Goal: Information Seeking & Learning: Understand process/instructions

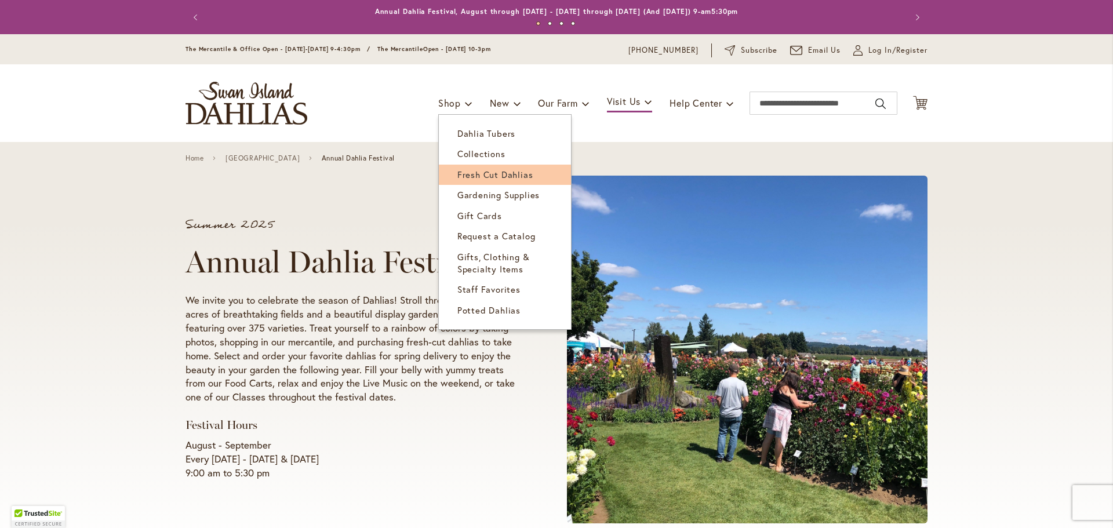
click at [496, 176] on span "Fresh Cut Dahlias" at bounding box center [495, 175] width 76 height 12
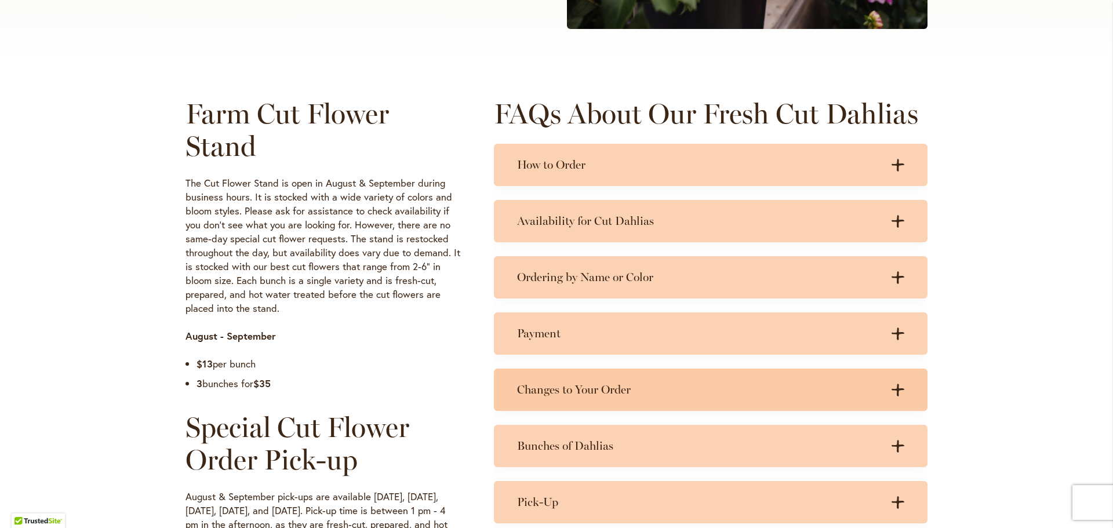
scroll to position [487, 0]
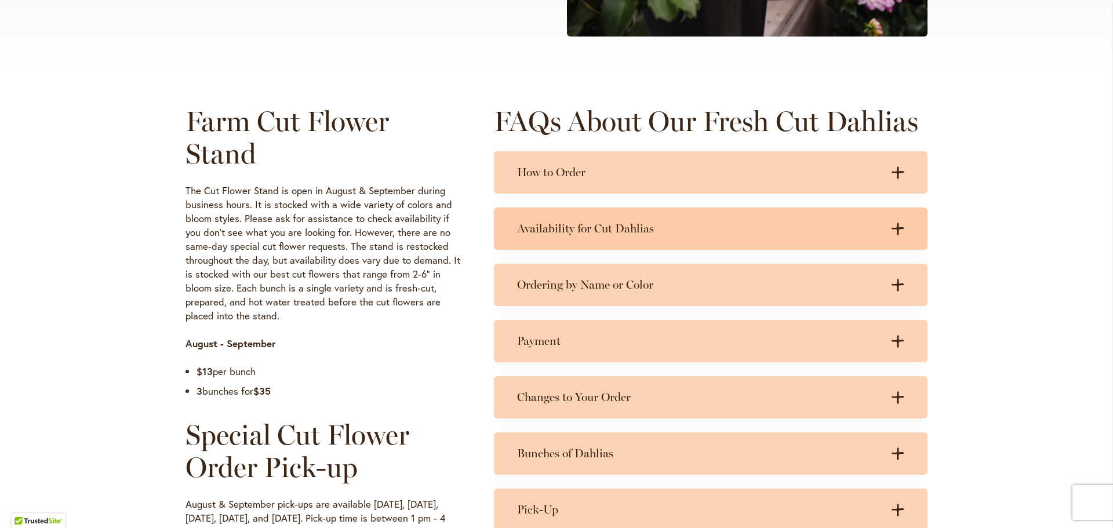
click at [608, 227] on h3 "Availability for Cut Dahlias" at bounding box center [699, 228] width 364 height 14
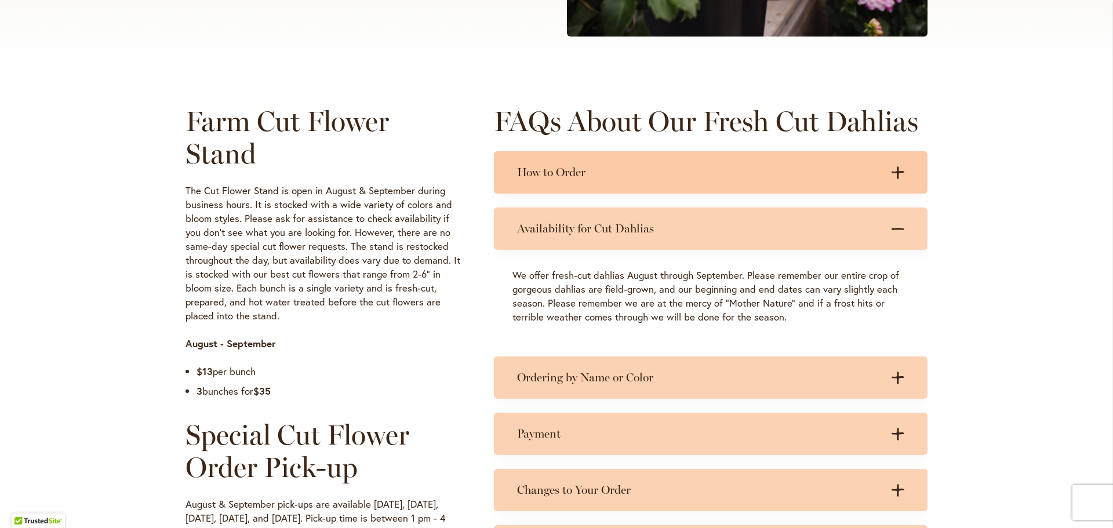
click at [602, 177] on h3 "How to Order" at bounding box center [699, 172] width 364 height 14
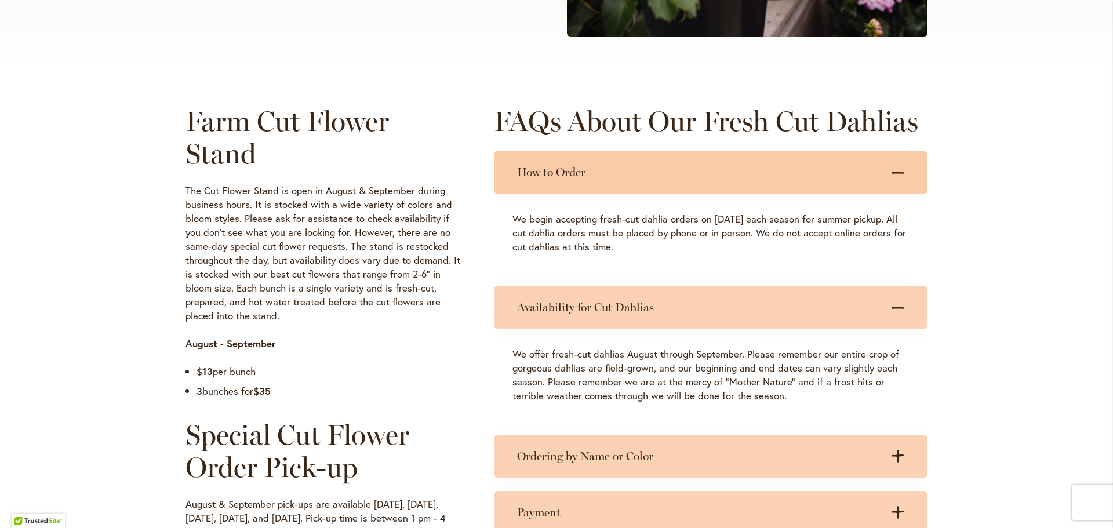
click at [599, 169] on h3 "How to Order" at bounding box center [699, 172] width 364 height 14
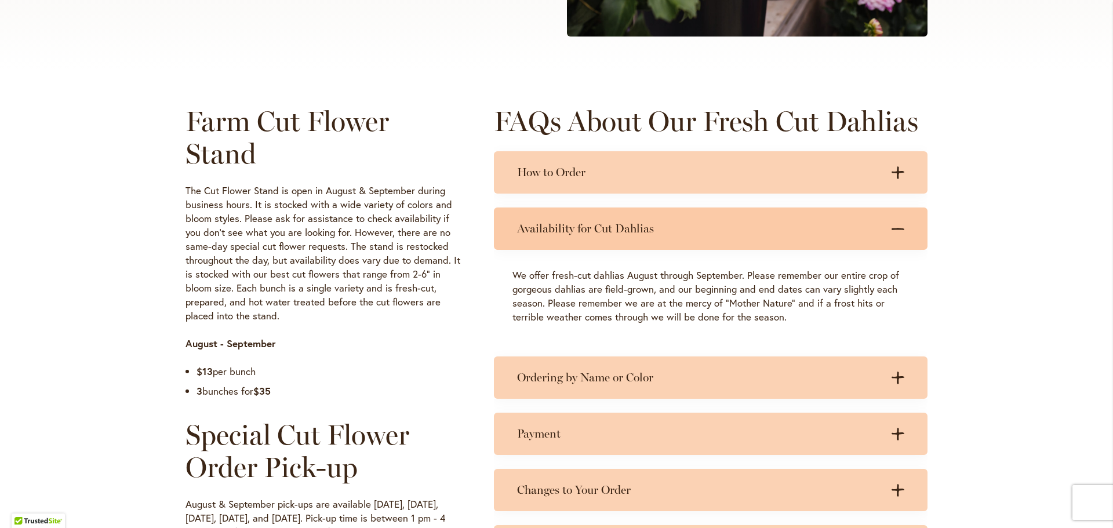
click at [548, 232] on h3 "Availability for Cut Dahlias" at bounding box center [699, 228] width 364 height 14
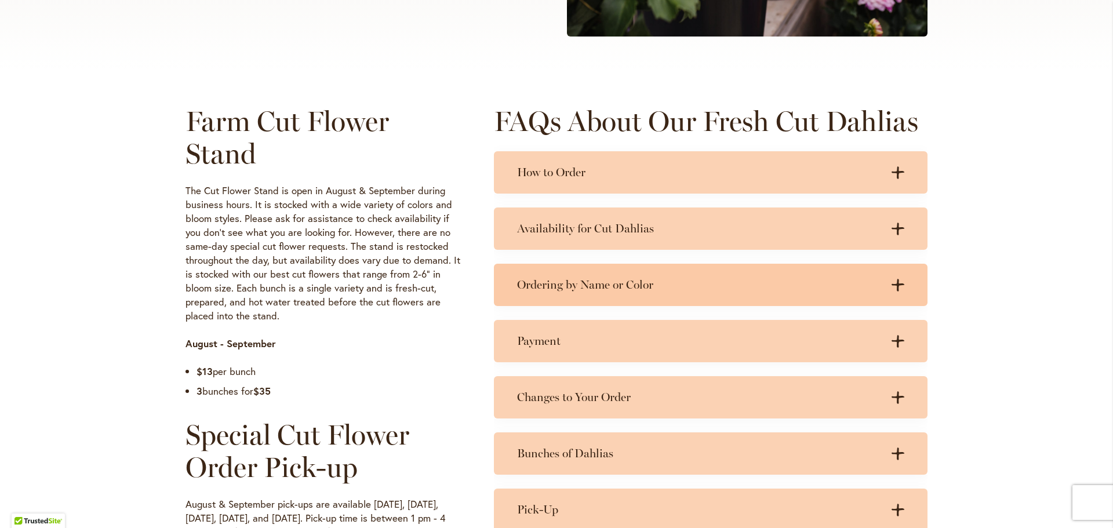
click at [584, 279] on h3 "Ordering by Name or Color" at bounding box center [699, 285] width 364 height 14
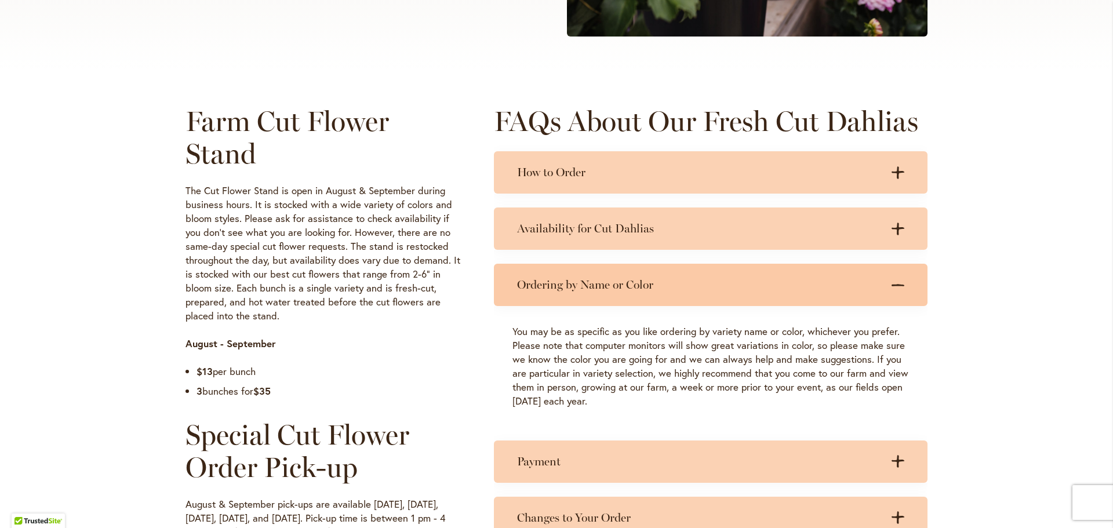
click at [586, 277] on div "Ordering by Name or Color .cls-1 { fill: #3c2616; stroke-width: 0px; } .cls-1 {…" at bounding box center [711, 285] width 434 height 42
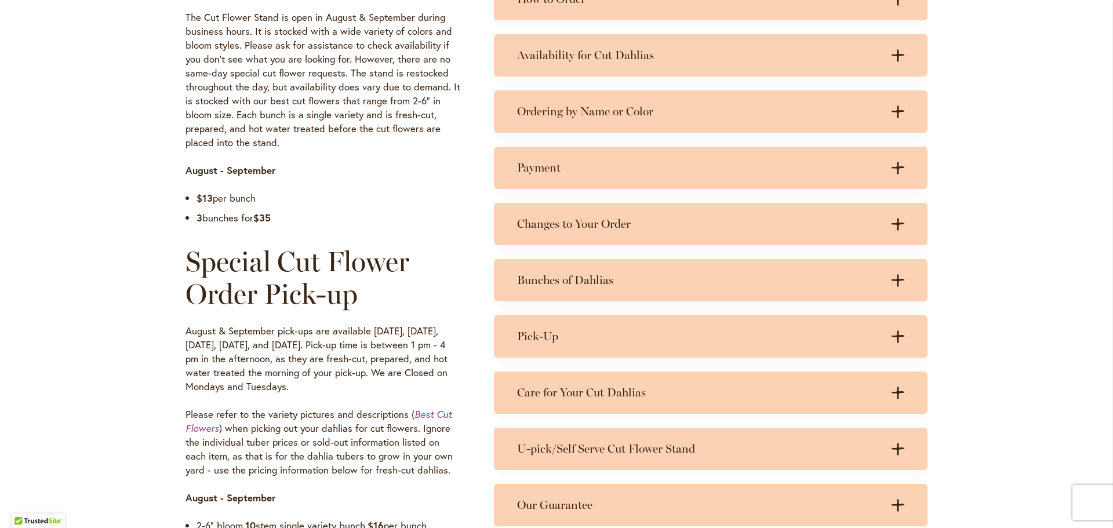
scroll to position [661, 0]
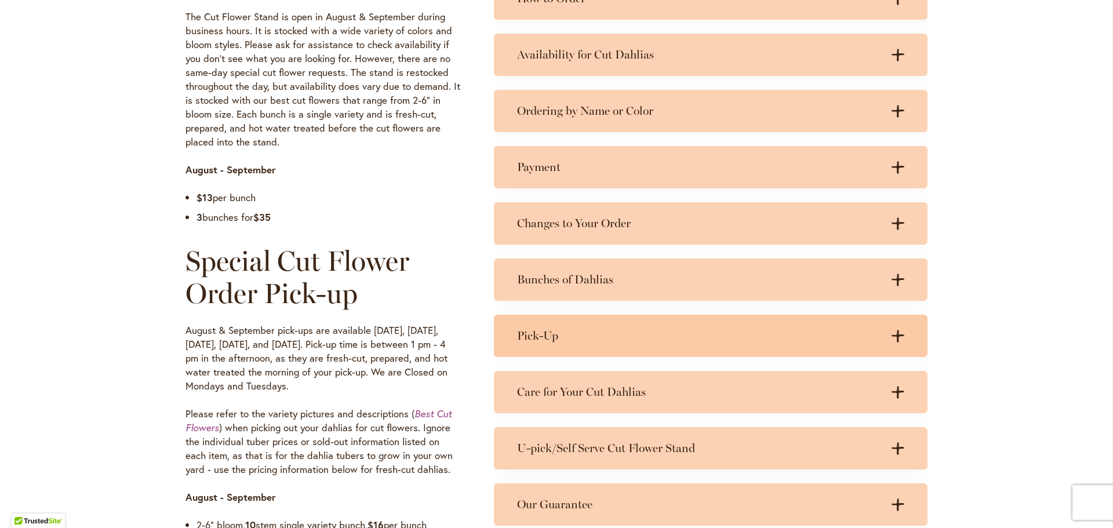
click at [615, 339] on h3 "Pick-Up" at bounding box center [699, 336] width 364 height 14
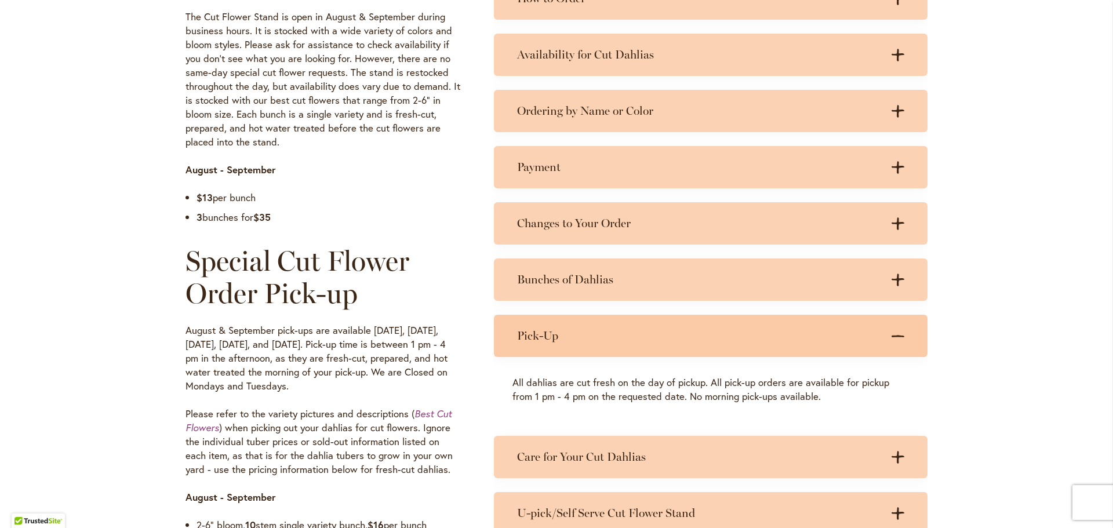
click at [620, 340] on h3 "Pick-Up" at bounding box center [699, 336] width 364 height 14
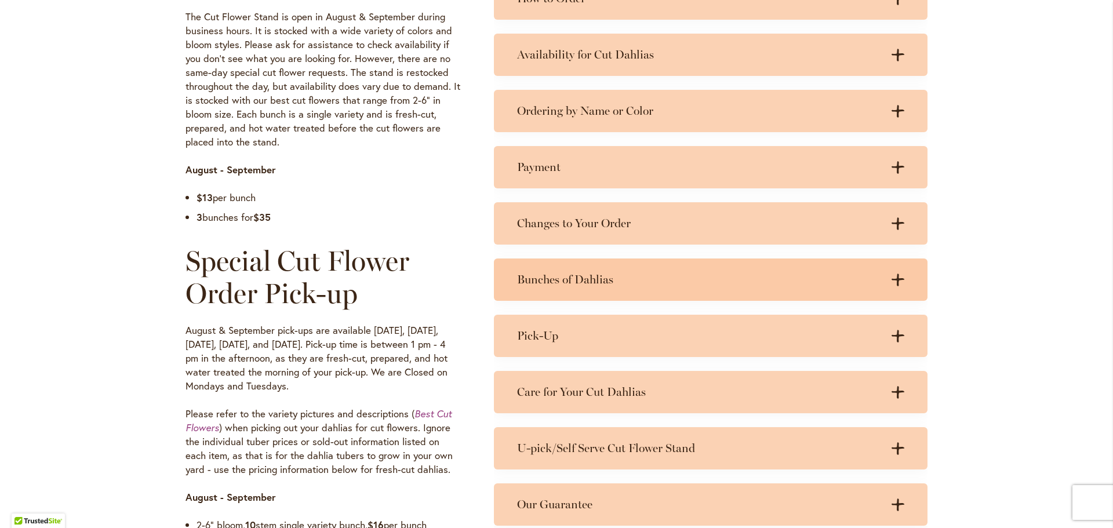
click at [617, 287] on div "Bunches of Dahlias .cls-1 { fill: #3c2616; stroke-width: 0px; } .cls-1 { fill: …" at bounding box center [711, 280] width 434 height 42
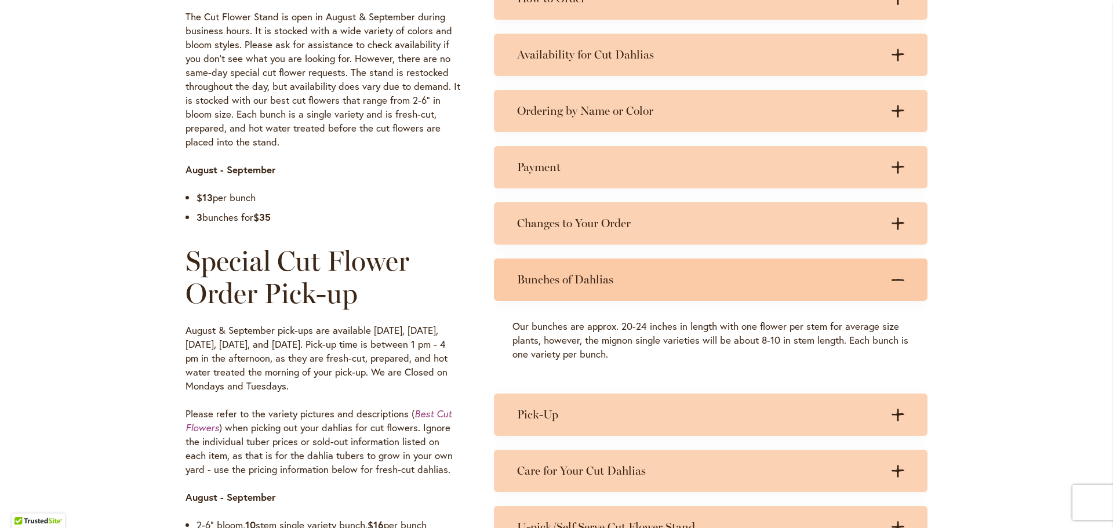
click at [617, 288] on div "Bunches of Dahlias .cls-1 { fill: #3c2616; stroke-width: 0px; } .cls-1 { fill: …" at bounding box center [711, 280] width 434 height 42
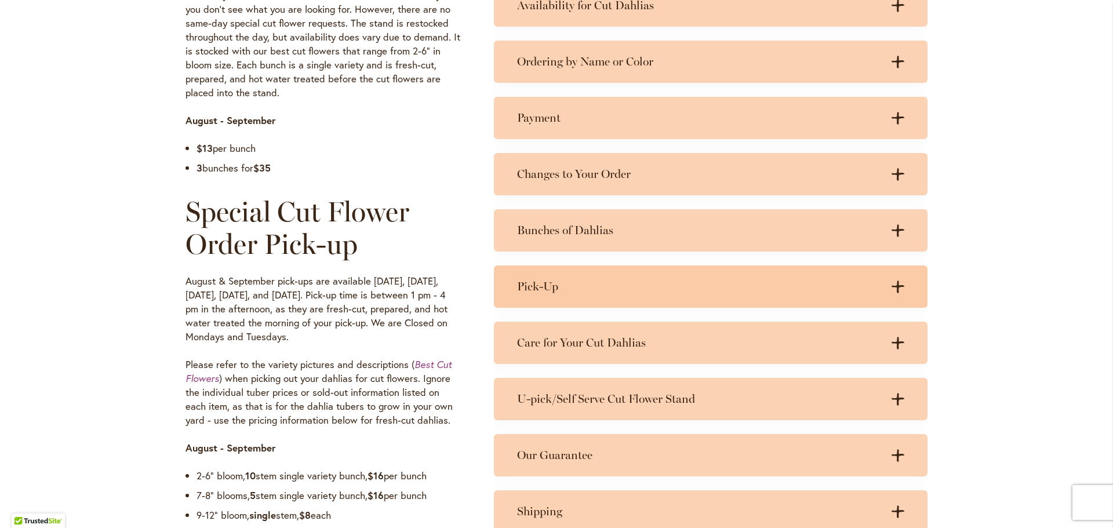
scroll to position [777, 0]
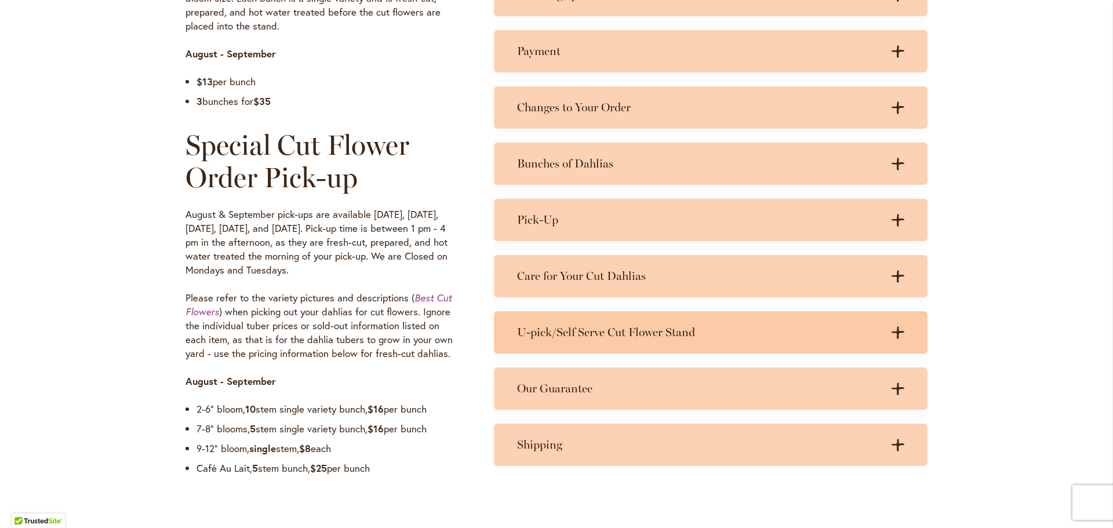
click at [586, 337] on h3 "U-pick/Self Serve Cut Flower Stand" at bounding box center [699, 332] width 364 height 14
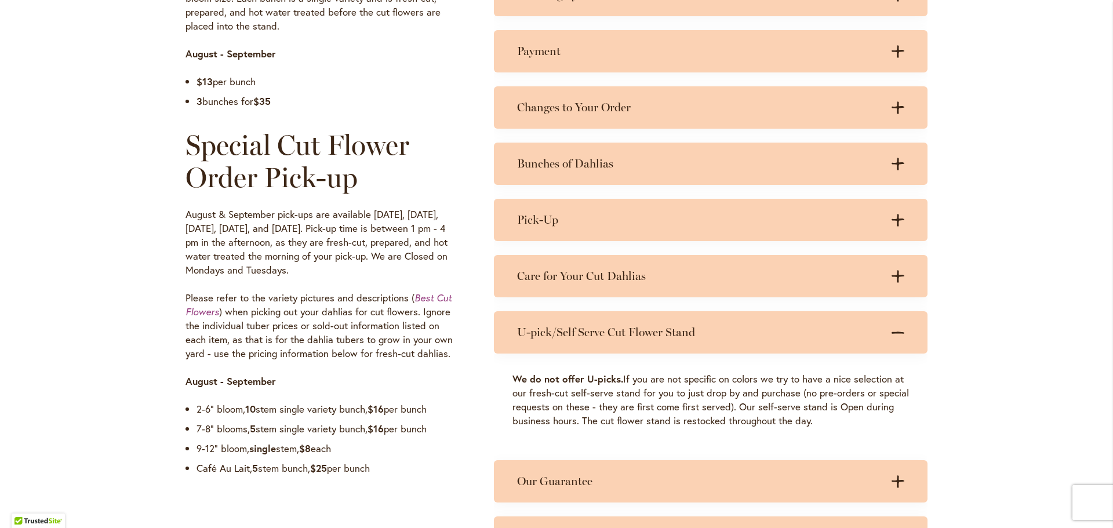
click at [586, 337] on h3 "U-pick/Self Serve Cut Flower Stand" at bounding box center [699, 332] width 364 height 14
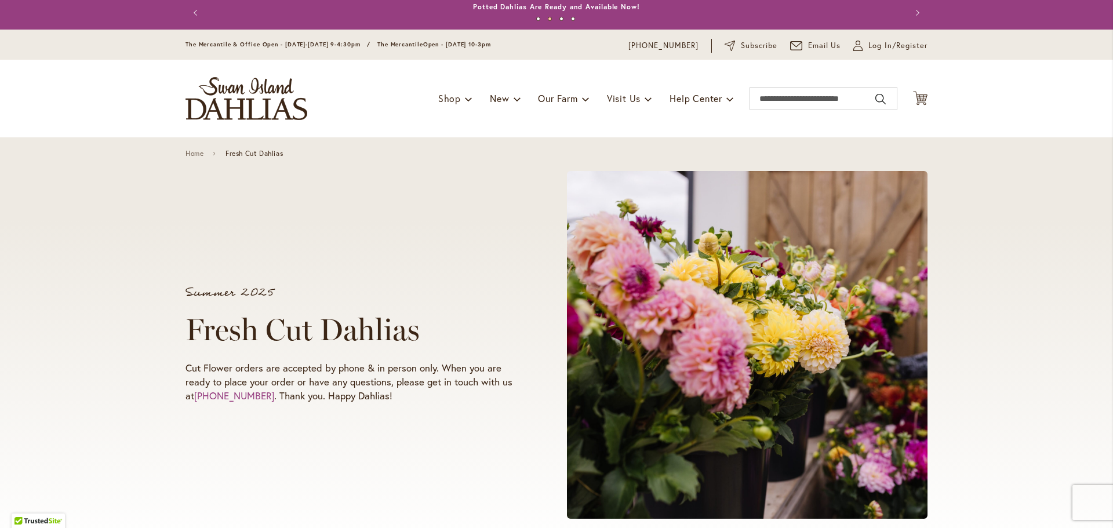
scroll to position [0, 0]
